Goal: Check status: Check status

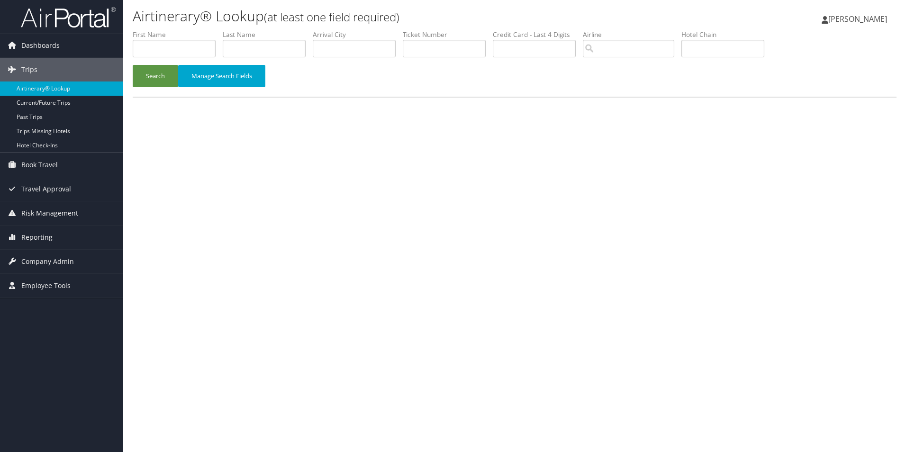
click at [292, 47] on input "text" at bounding box center [264, 49] width 83 height 18
type input "hayes"
click at [200, 49] on input "text" at bounding box center [174, 49] width 83 height 18
type input "karen"
click at [133, 65] on button "Search" at bounding box center [156, 76] width 46 height 22
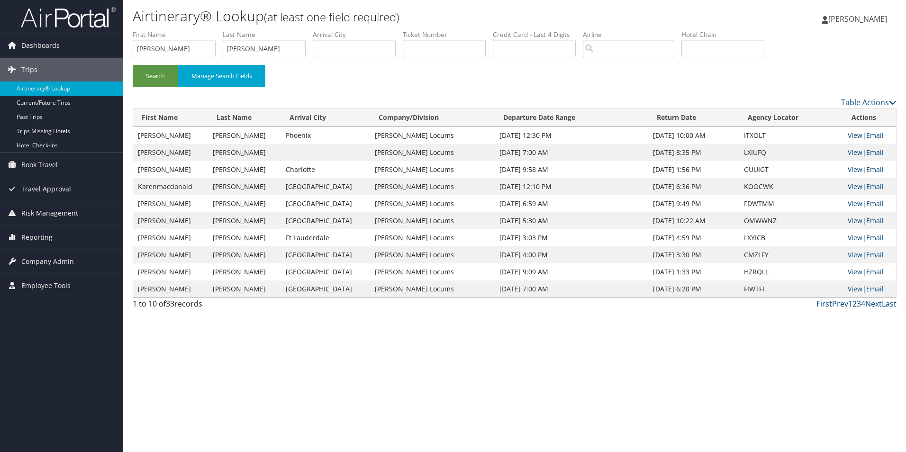
click at [852, 135] on link "View" at bounding box center [855, 135] width 15 height 9
click at [856, 154] on link "View" at bounding box center [855, 152] width 15 height 9
click at [855, 170] on link "View" at bounding box center [855, 169] width 15 height 9
click at [855, 171] on link "View" at bounding box center [855, 169] width 15 height 9
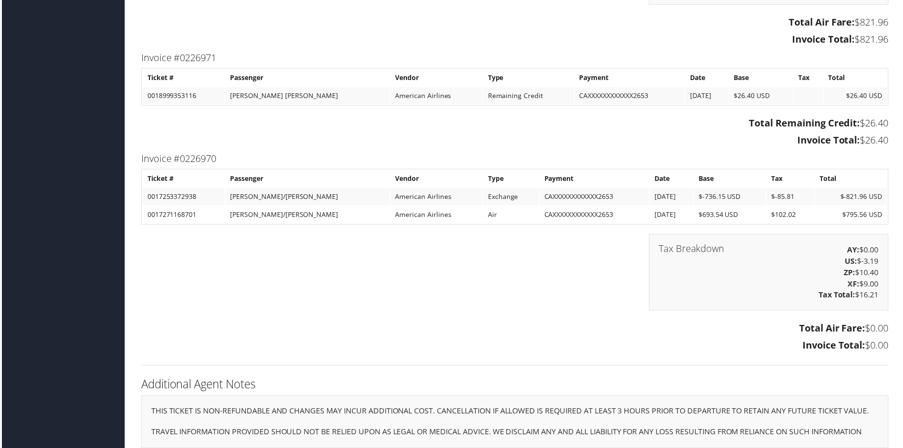
scroll to position [1684, 0]
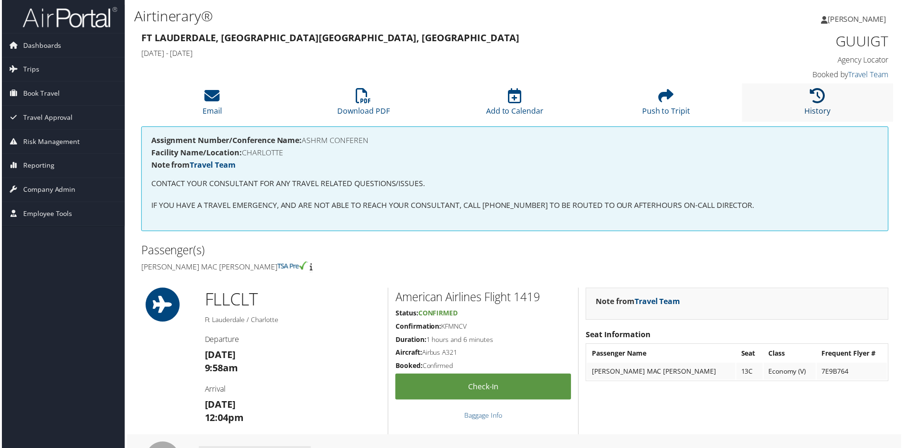
click at [820, 100] on icon at bounding box center [818, 96] width 15 height 15
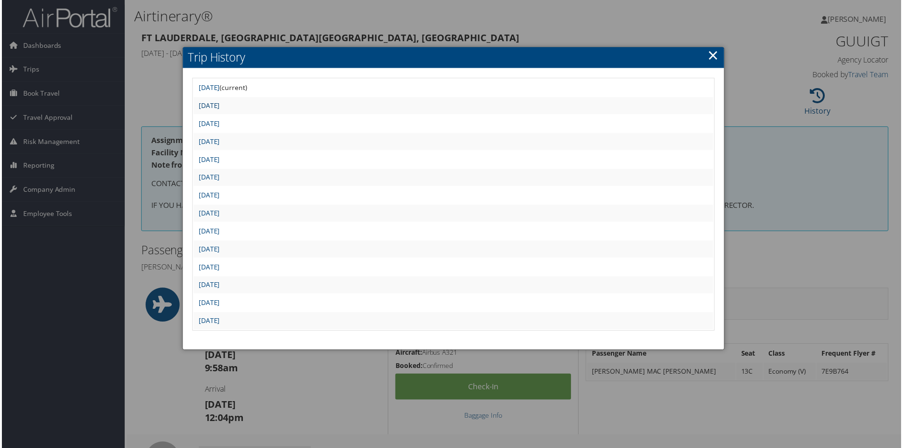
click at [219, 105] on link "[DATE]" at bounding box center [207, 105] width 21 height 9
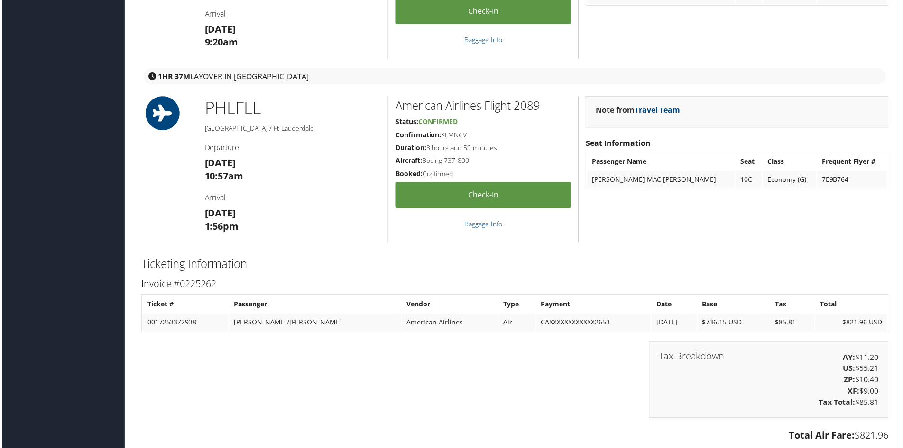
scroll to position [784, 0]
